Goal: Task Accomplishment & Management: Manage account settings

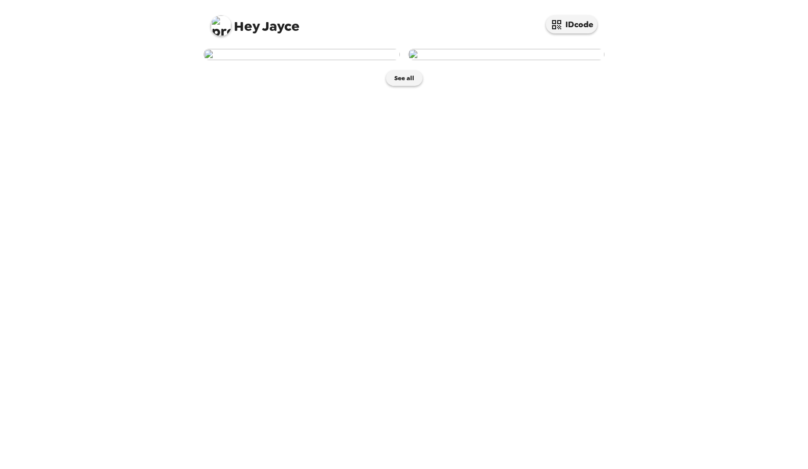
click at [349, 60] on img at bounding box center [301, 54] width 196 height 11
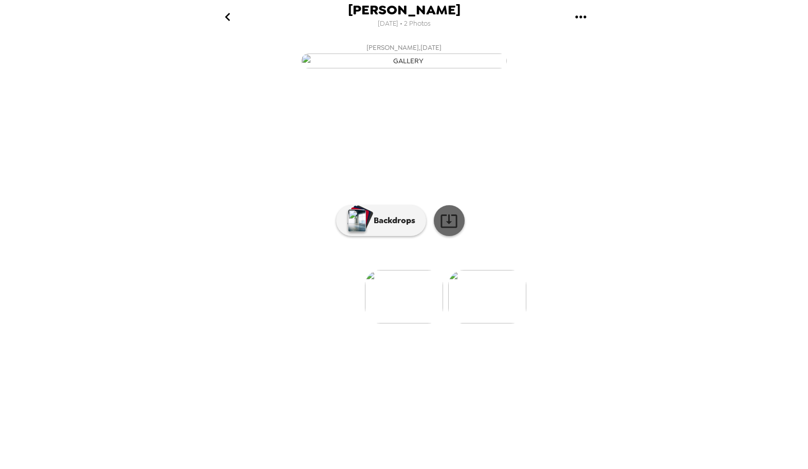
click at [447, 230] on icon at bounding box center [449, 221] width 18 height 18
click at [485, 323] on img at bounding box center [487, 296] width 78 height 53
click at [446, 230] on icon at bounding box center [449, 221] width 18 height 18
